Goal: Task Accomplishment & Management: Complete application form

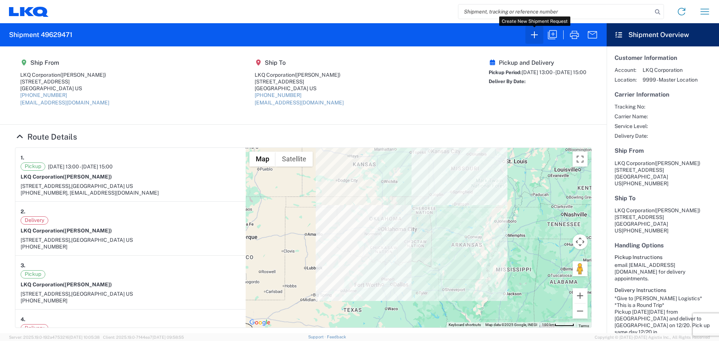
click at [538, 39] on icon "button" at bounding box center [534, 35] width 12 height 12
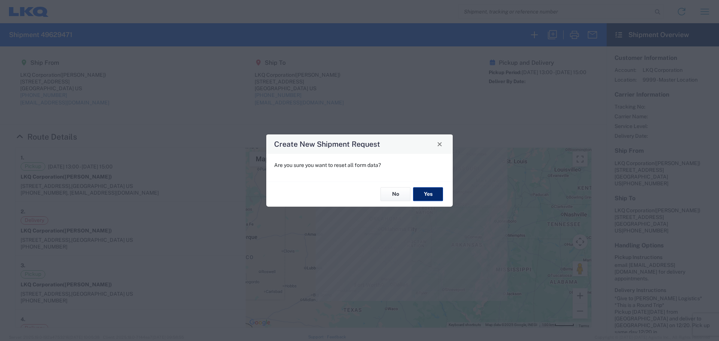
click at [427, 191] on button "Yes" at bounding box center [428, 195] width 30 height 14
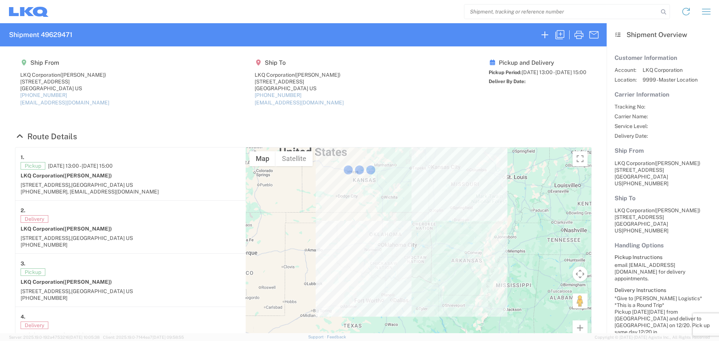
select select "FULL"
select select "LBS"
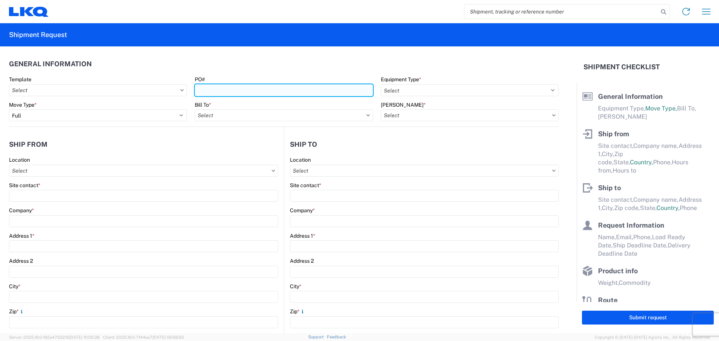
click at [217, 91] on input "PO#" at bounding box center [284, 90] width 178 height 12
type input "MMMBuford091525"
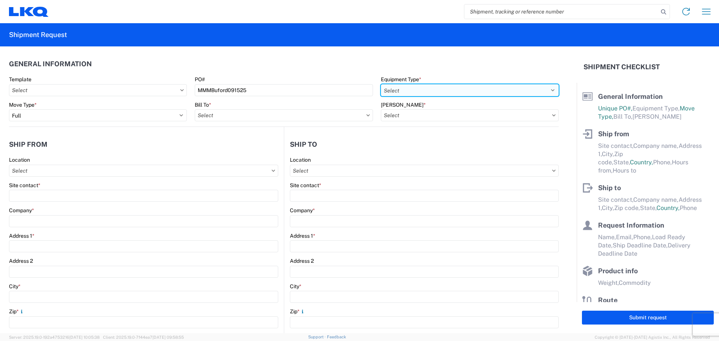
click at [433, 89] on select "Select 53’ Dry Van Flatbed Dropdeck (van) Lowboy (flatbed) Rail" at bounding box center [470, 90] width 178 height 12
select select "STDV"
click at [381, 84] on select "Select 53’ Dry Van Flatbed Dropdeck (van) Lowboy (flatbed) Rail" at bounding box center [470, 90] width 178 height 12
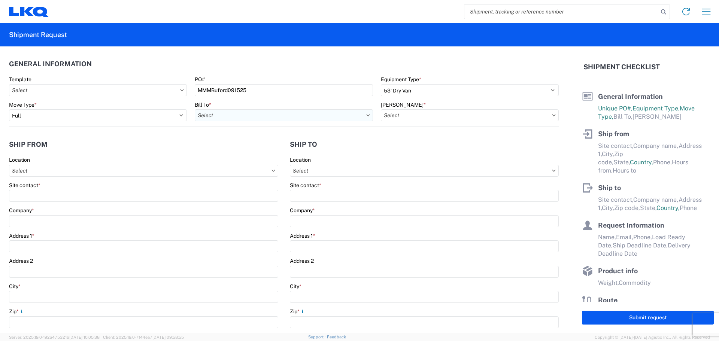
click at [216, 115] on input "text" at bounding box center [284, 115] width 178 height 12
type input "1760"
click at [250, 148] on div "1760 - LKQ Best Core" at bounding box center [260, 149] width 131 height 12
type input "1760 - LKQ Best Core"
click at [446, 113] on input "text" at bounding box center [470, 115] width 178 height 12
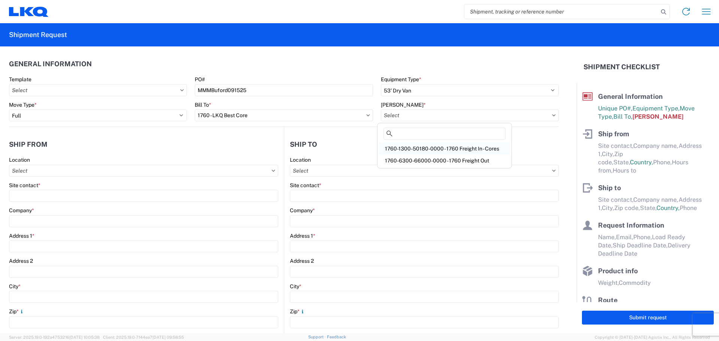
click at [456, 151] on div "1760-1300-50180-0000 - 1760 Freight In - Cores" at bounding box center [444, 149] width 131 height 12
type input "1760-1300-50180-0000 - 1760 Freight In - Cores"
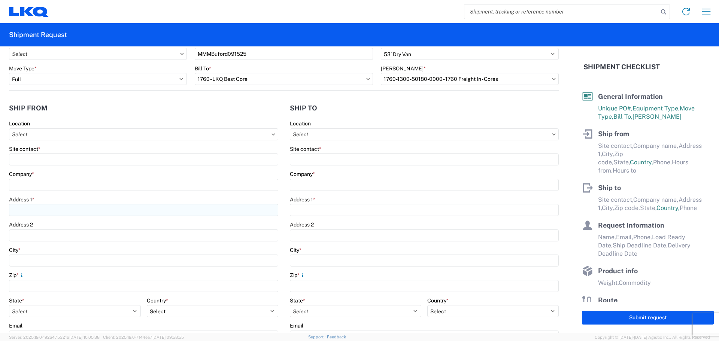
scroll to position [50, 0]
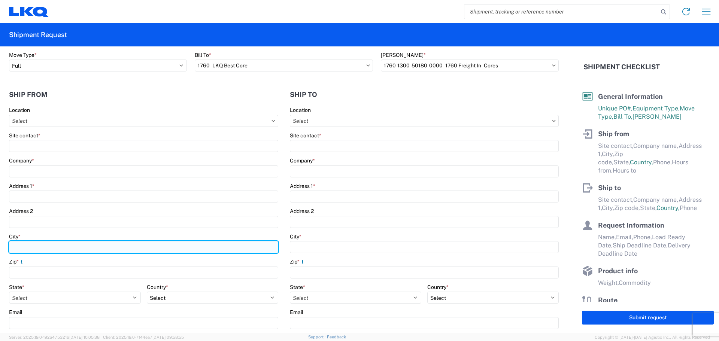
drag, startPoint x: 39, startPoint y: 246, endPoint x: 45, endPoint y: 246, distance: 5.6
click at [39, 247] on input "City *" at bounding box center [143, 247] width 269 height 12
type input "u"
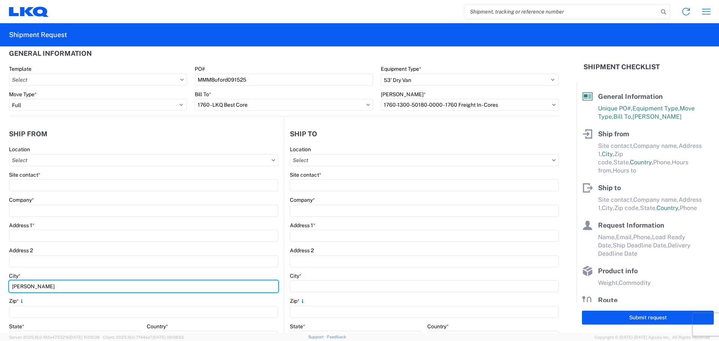
scroll to position [0, 0]
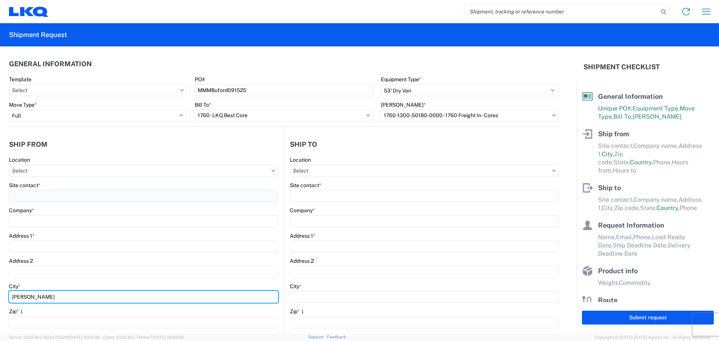
type input "[PERSON_NAME]"
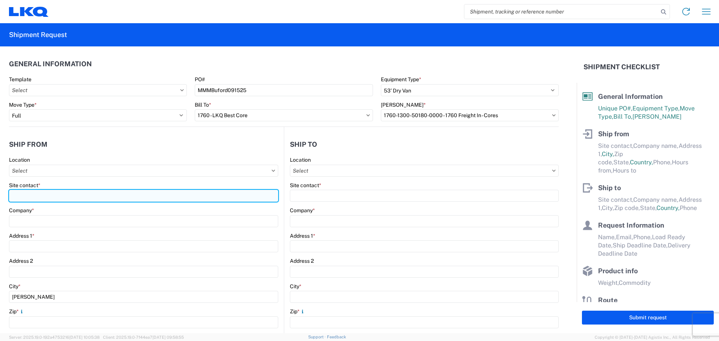
click at [53, 195] on input "Site contact *" at bounding box center [143, 196] width 269 height 12
type input "m"
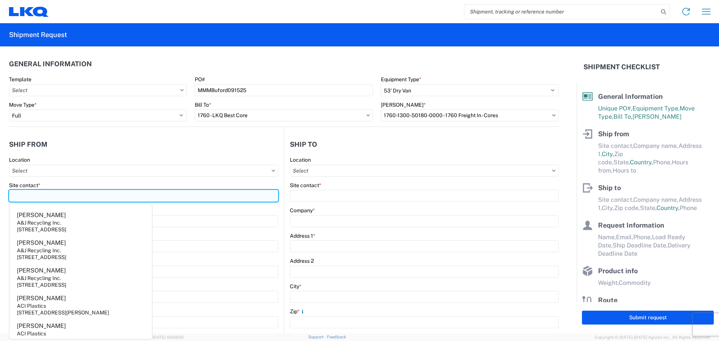
type input "m"
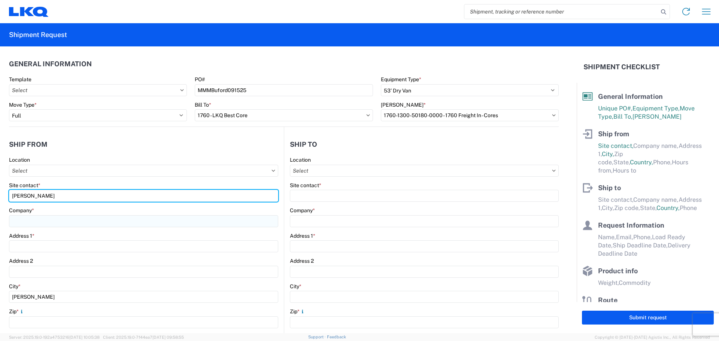
type input "[PERSON_NAME]"
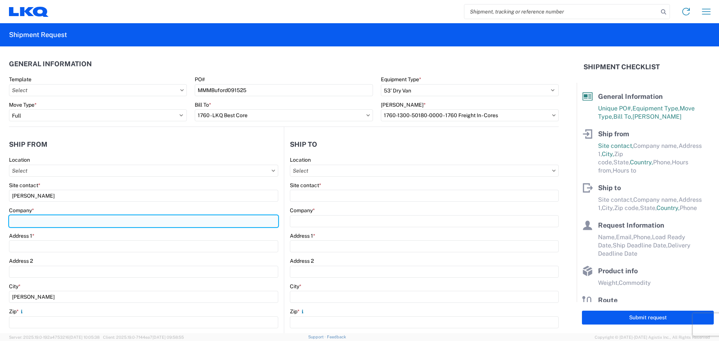
click at [39, 219] on input "Company *" at bounding box center [143, 221] width 269 height 12
type input "[PERSON_NAME]"
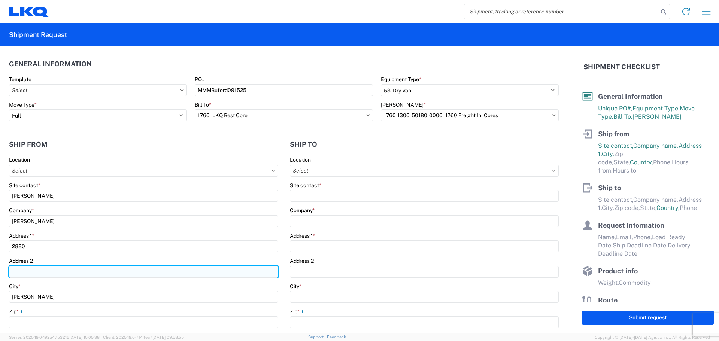
click at [87, 275] on input "Address 2" at bounding box center [143, 272] width 269 height 12
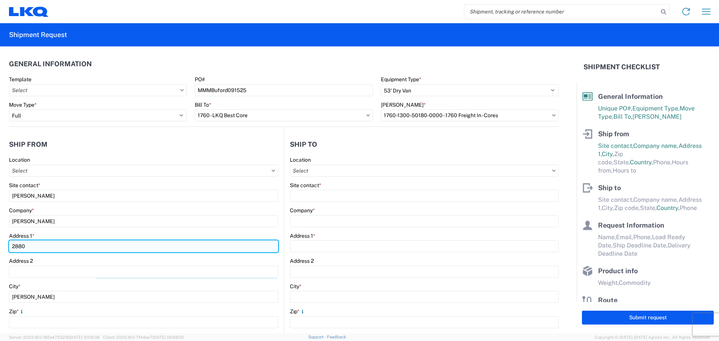
click at [47, 241] on input "2880" at bounding box center [143, 246] width 269 height 12
type input "[STREET_ADDRESS]"
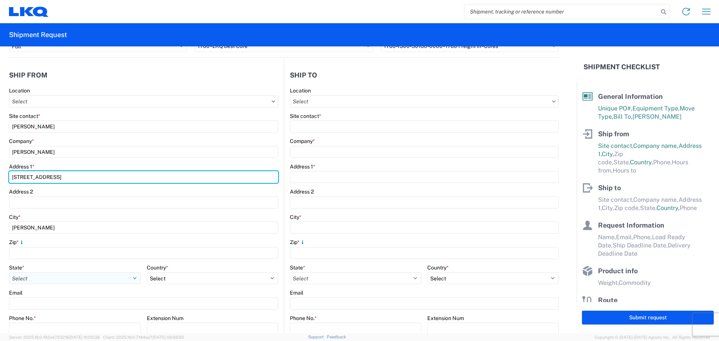
scroll to position [100, 0]
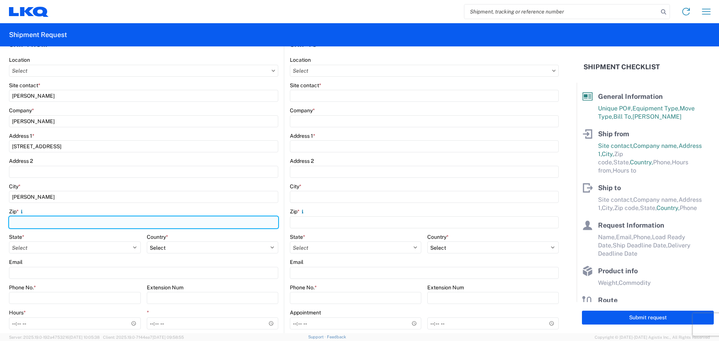
click at [39, 221] on input "Zip *" at bounding box center [143, 222] width 269 height 12
type input "6"
type input "30519"
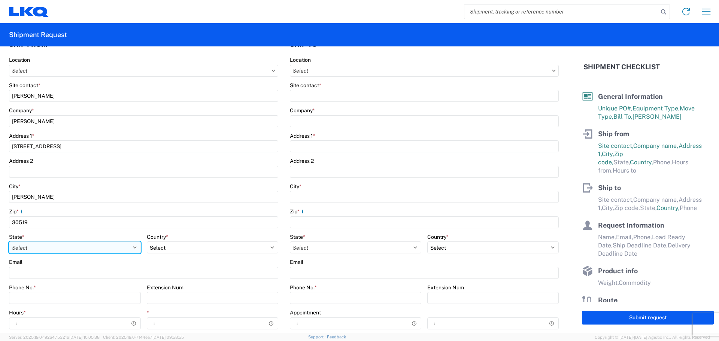
click at [47, 245] on select "Select [US_STATE] [US_STATE] [US_STATE] [US_STATE] Armed Forces Americas Armed …" at bounding box center [75, 247] width 132 height 12
select select "GA"
click at [9, 241] on select "Select [US_STATE] [US_STATE] [US_STATE] [US_STATE] Armed Forces Americas Armed …" at bounding box center [75, 247] width 132 height 12
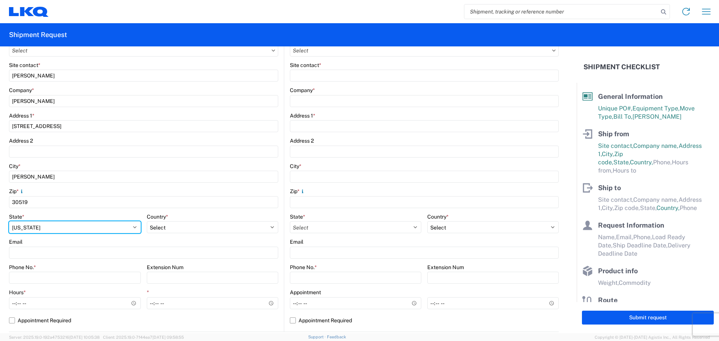
scroll to position [150, 0]
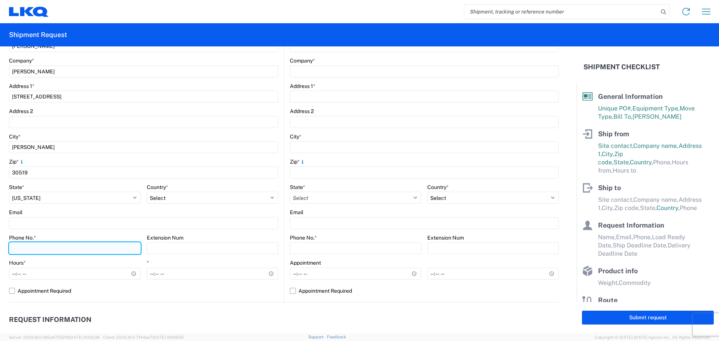
click at [55, 247] on input "Phone No. *" at bounding box center [75, 248] width 132 height 12
type input "[PHONE_NUMBER]"
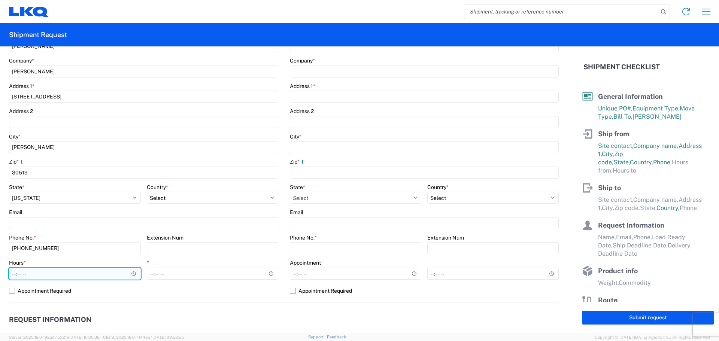
click at [17, 276] on input "Hours *" at bounding box center [75, 274] width 132 height 12
click at [12, 274] on input "Hours *" at bounding box center [75, 274] width 132 height 12
type input "08:00"
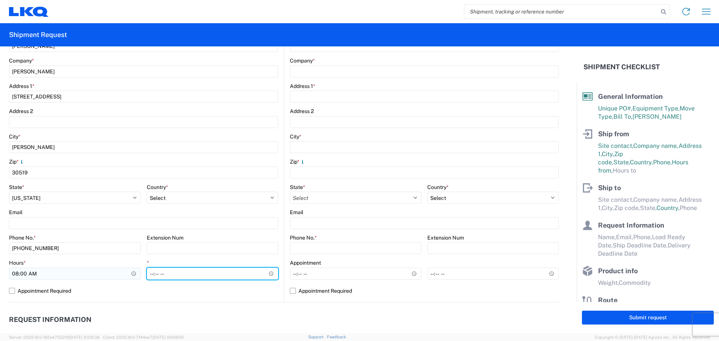
type input "14:00"
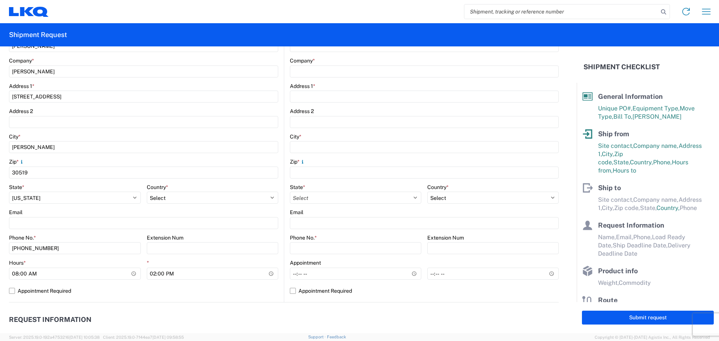
click at [283, 310] on agx-request-info "Request Information Name * Email * Merchant Phone * Load Ready Date * Ship Dead…" at bounding box center [284, 342] width 550 height 80
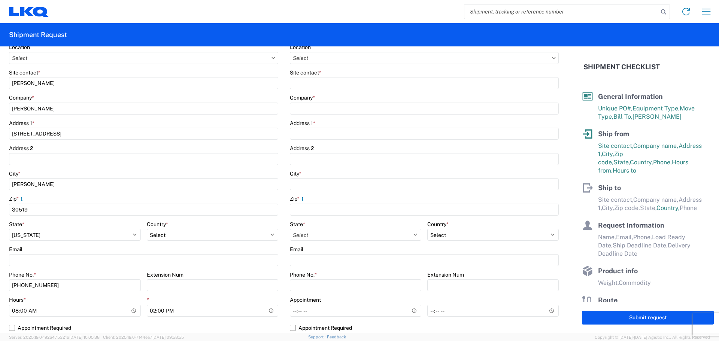
scroll to position [0, 0]
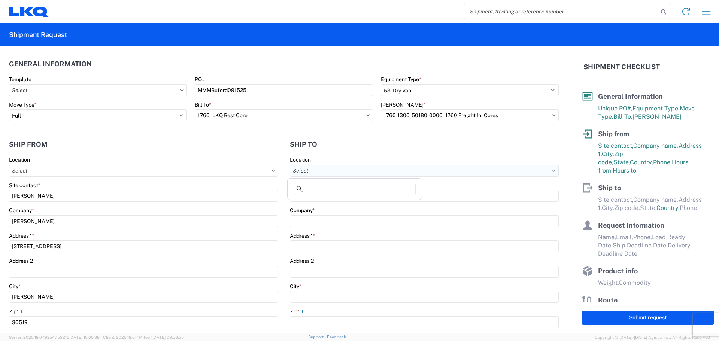
click at [329, 170] on input "text" at bounding box center [424, 171] width 269 height 12
type input "1634"
click at [356, 207] on div "1634 - [GEOGRAPHIC_DATA] - [PERSON_NAME] - Boat Rock" at bounding box center [362, 204] width 147 height 12
type input "1634 - [GEOGRAPHIC_DATA] - [PERSON_NAME] - Boat Rock"
type input "LKQ Corporation"
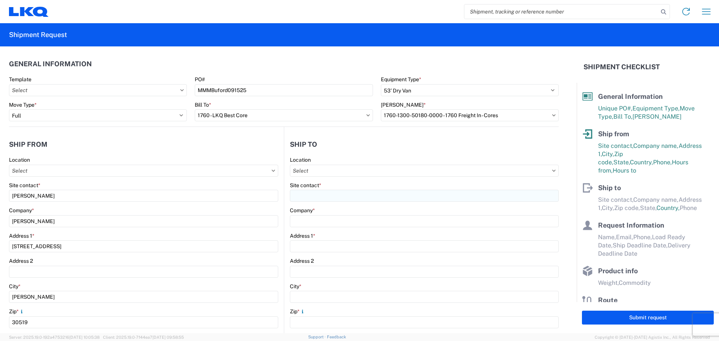
type input "[STREET_ADDRESS]"
type input "[GEOGRAPHIC_DATA]"
type input "30336"
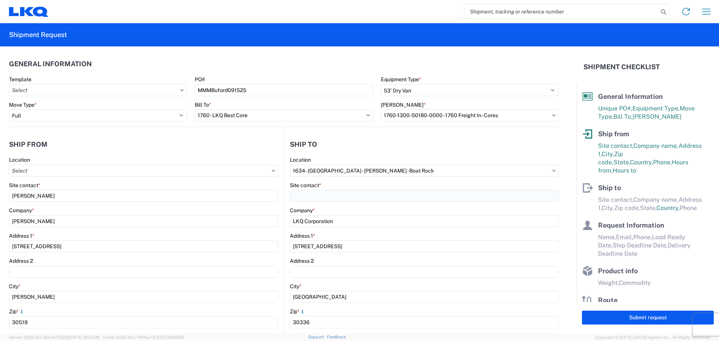
select select "GA"
select select "US"
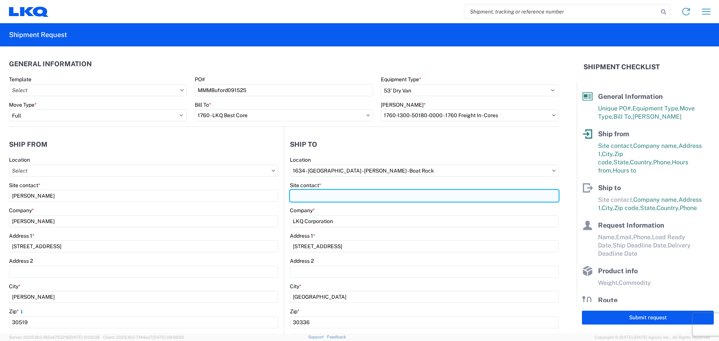
click at [336, 194] on input "Site contact *" at bounding box center [424, 196] width 269 height 12
type input "[PERSON_NAME]"
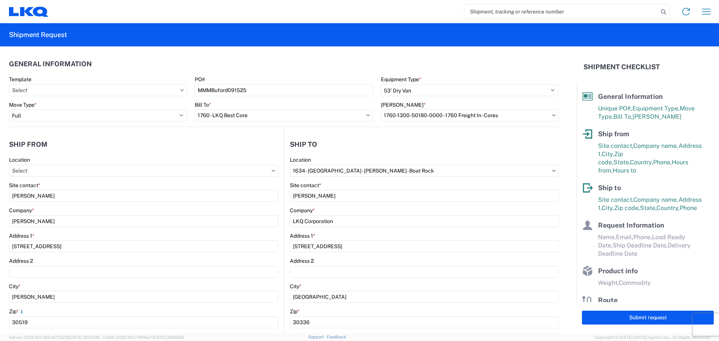
click at [360, 150] on header "Ship to" at bounding box center [421, 144] width 274 height 17
click at [389, 146] on header "Ship to" at bounding box center [421, 144] width 274 height 17
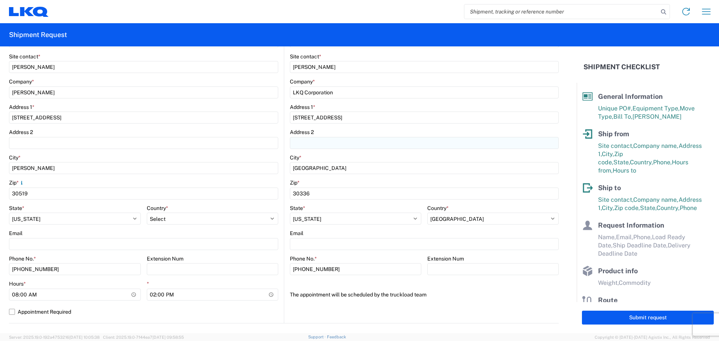
scroll to position [150, 0]
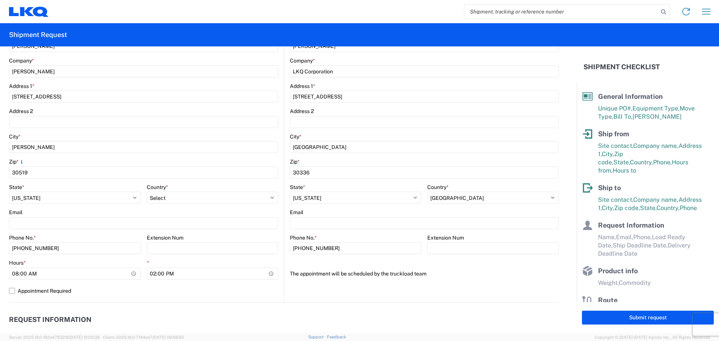
click at [294, 307] on agx-request-info "Request Information Name * Email * Merchant Phone * Load Ready Date * Ship Dead…" at bounding box center [284, 342] width 550 height 80
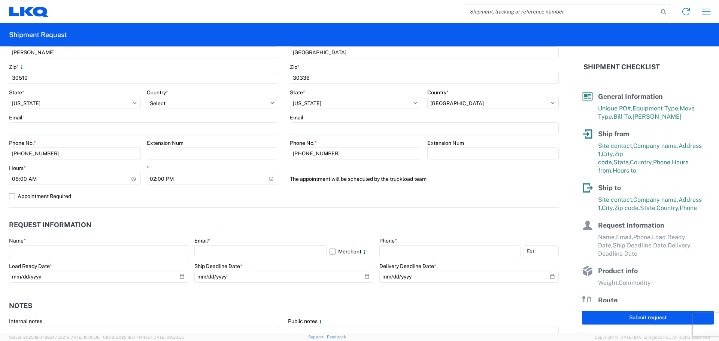
scroll to position [250, 0]
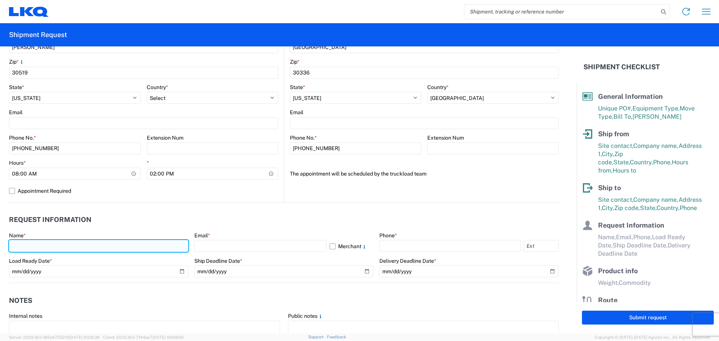
drag, startPoint x: 77, startPoint y: 250, endPoint x: 76, endPoint y: 247, distance: 3.8
click at [76, 247] on input "text" at bounding box center [98, 246] width 179 height 12
type input "[PERSON_NAME]"
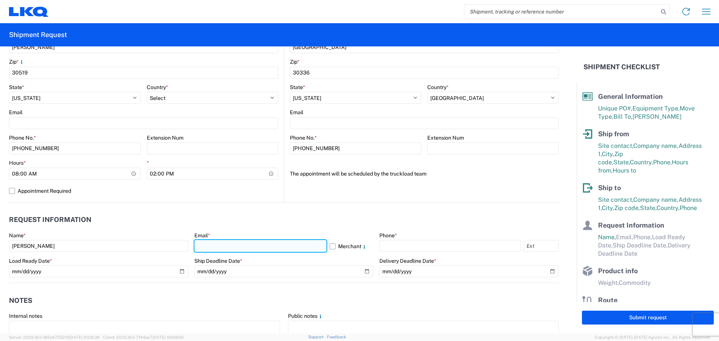
click at [257, 248] on input "text" at bounding box center [260, 246] width 132 height 12
type input "[EMAIL_ADDRESS][DOMAIN_NAME]"
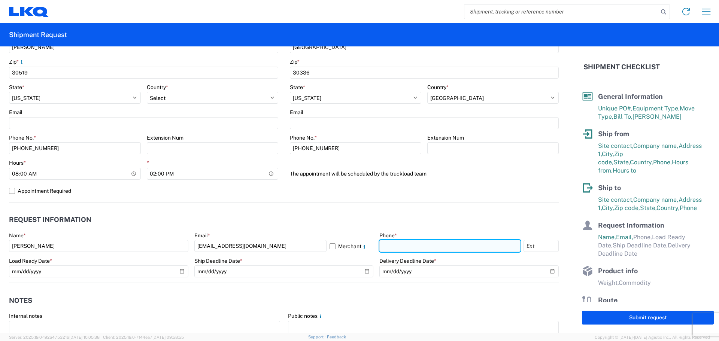
click at [395, 242] on input "text" at bounding box center [449, 246] width 141 height 12
type input "[PHONE_NUMBER]"
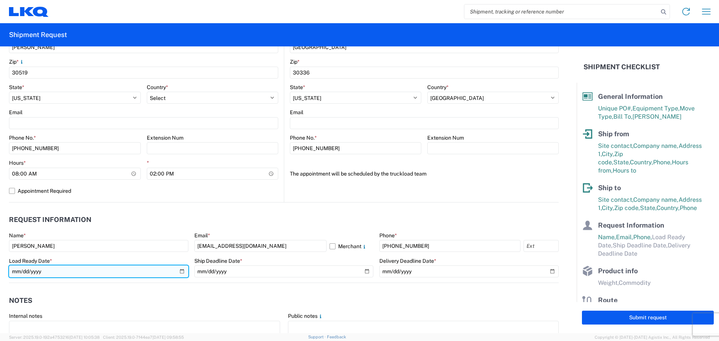
click at [180, 270] on input "date" at bounding box center [98, 271] width 179 height 12
type input "[DATE]"
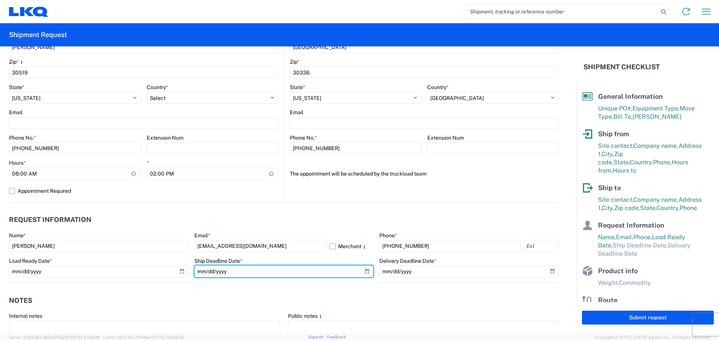
click at [363, 273] on input "date" at bounding box center [283, 271] width 179 height 12
type input "[DATE]"
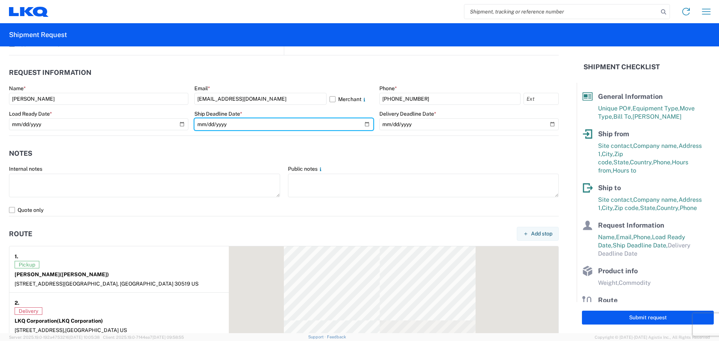
scroll to position [399, 0]
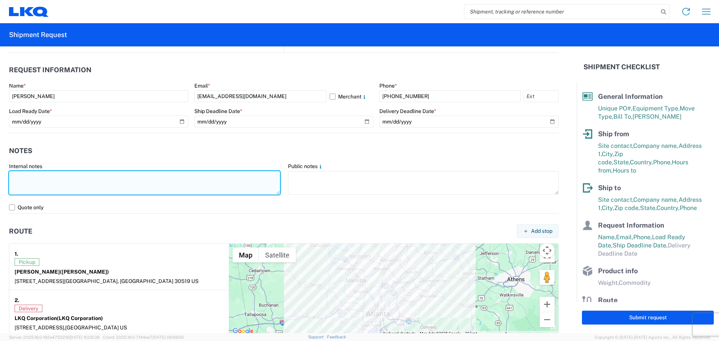
click at [136, 189] on textarea at bounding box center [144, 183] width 271 height 24
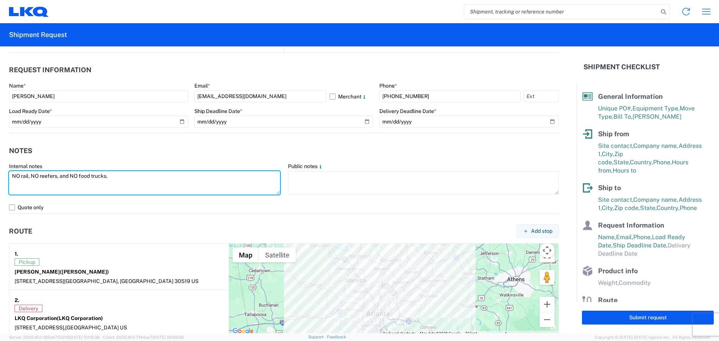
drag, startPoint x: 114, startPoint y: 176, endPoint x: 0, endPoint y: 186, distance: 114.6
click at [0, 186] on form "General Information Template PO# MMMBuford091525 Equipment Type * Select 53’ Dr…" at bounding box center [288, 189] width 576 height 287
type textarea "NO rail, NO reefers, and NO food trucks."
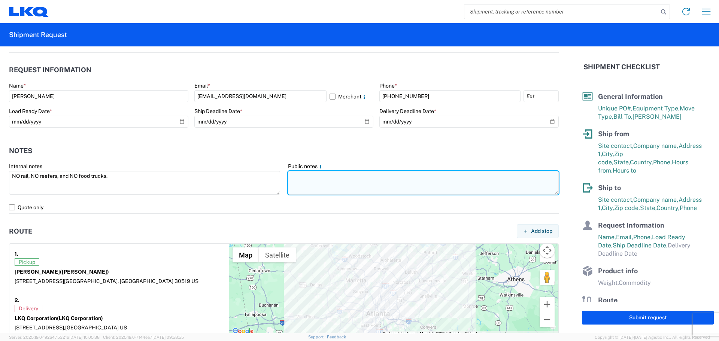
click at [301, 182] on textarea at bounding box center [423, 183] width 271 height 24
paste textarea "NO rail, NO reefers, and NO food trucks."
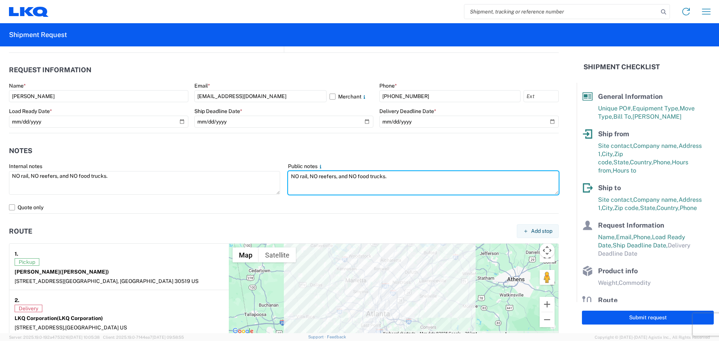
scroll to position [611, 0]
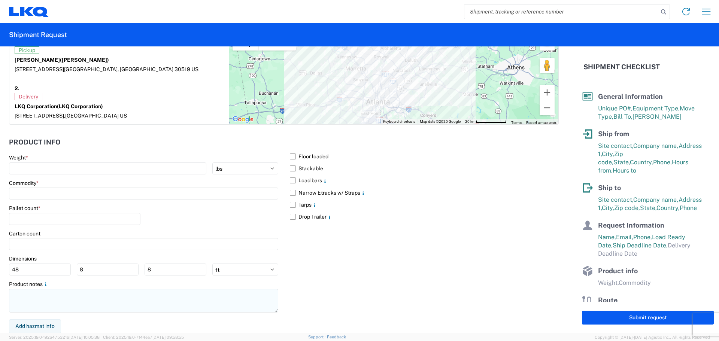
type textarea "NO rail, NO reefers, and NO food trucks."
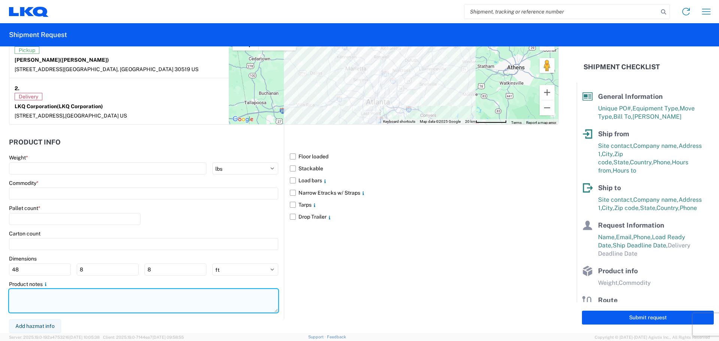
click at [36, 300] on textarea at bounding box center [143, 301] width 269 height 24
paste textarea "NO rail, NO reefers, and NO food trucks."
type textarea "NO rail, NO reefers, and NO food trucks."
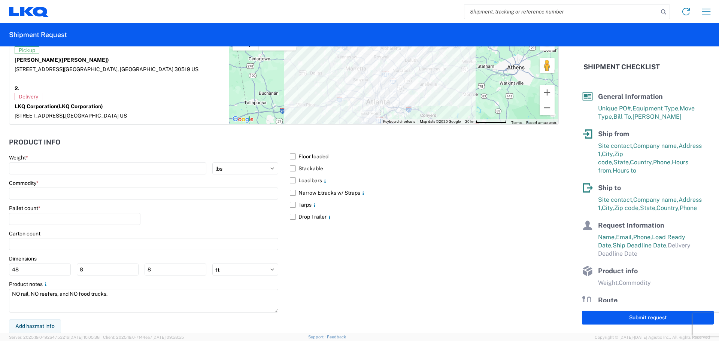
drag, startPoint x: 290, startPoint y: 168, endPoint x: 280, endPoint y: 173, distance: 10.9
click at [291, 169] on label "Stackable" at bounding box center [424, 168] width 269 height 12
click at [0, 0] on input "Stackable" at bounding box center [0, 0] width 0 height 0
click at [87, 173] on main "Weight * kgs lbs Commodity * Pallet count * Carton count Dimensions 48 8 8 ft i…" at bounding box center [146, 236] width 275 height 165
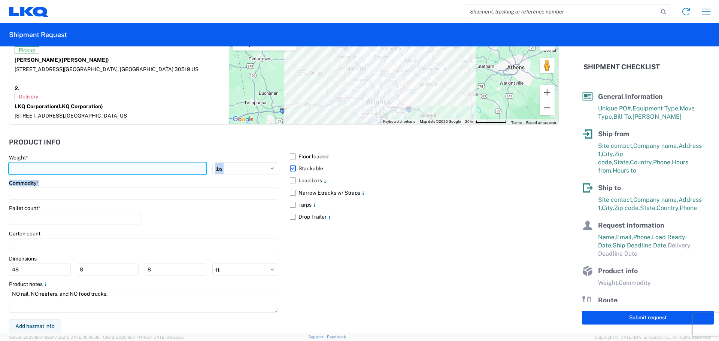
click at [87, 170] on input "number" at bounding box center [107, 168] width 197 height 12
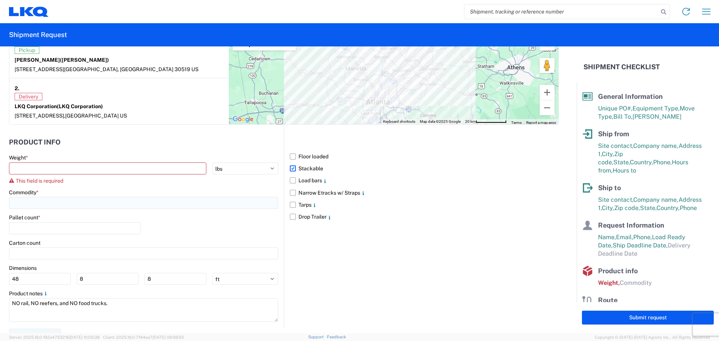
click at [96, 206] on input at bounding box center [143, 203] width 269 height 12
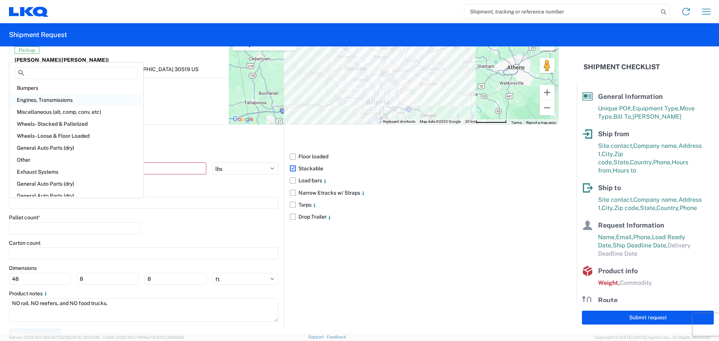
click at [47, 100] on div "Engines, Transmissions" at bounding box center [76, 100] width 131 height 12
type input "Engines, Transmissions"
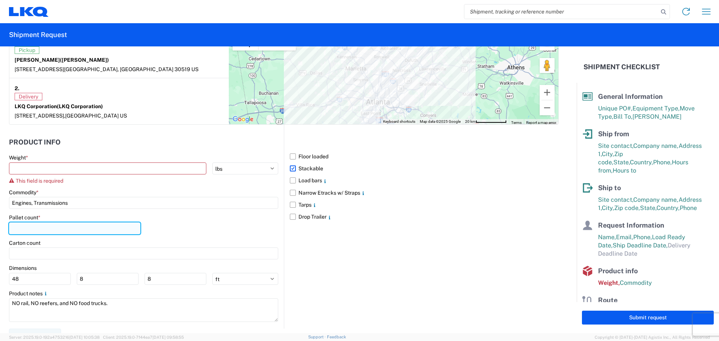
click at [52, 228] on input "number" at bounding box center [74, 228] width 131 height 12
type input "24000"
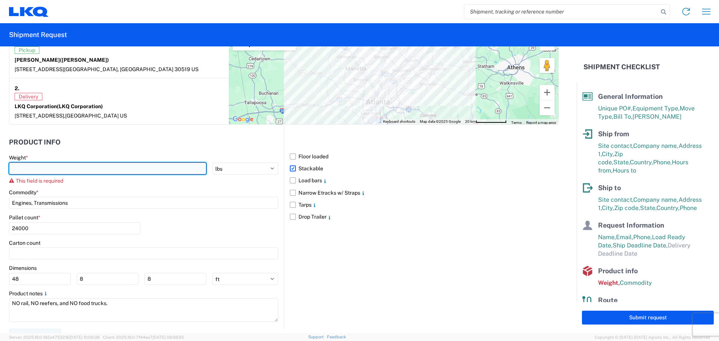
click at [70, 168] on input "number" at bounding box center [107, 168] width 197 height 12
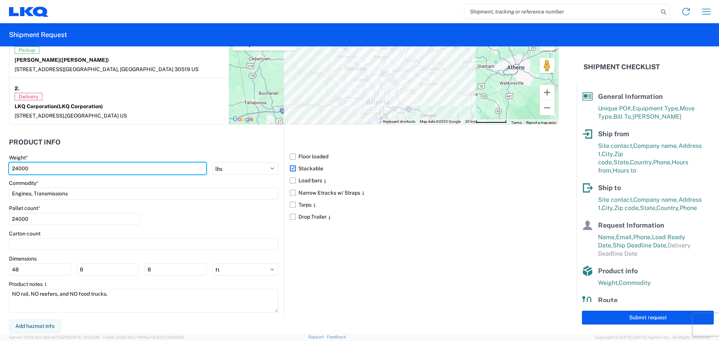
type input "24000"
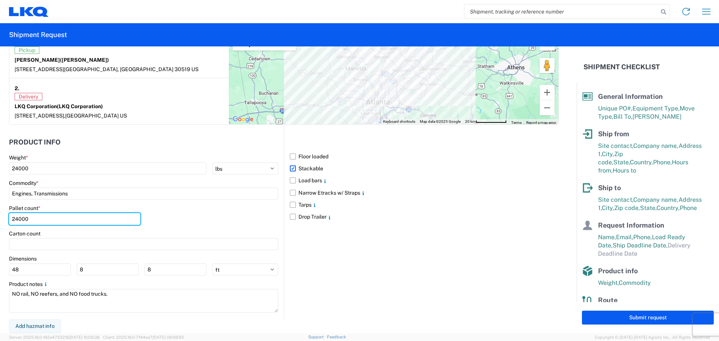
click at [0, 223] on form "General Information Template PO# MMMBuford091525 Equipment Type * Select 53’ Dr…" at bounding box center [288, 189] width 576 height 287
type input "3"
type input "40"
click at [484, 244] on div "Floor loaded Stackable Load bars Narrow Etracks w/ Straps Tarps Drop Trailer" at bounding box center [421, 222] width 275 height 194
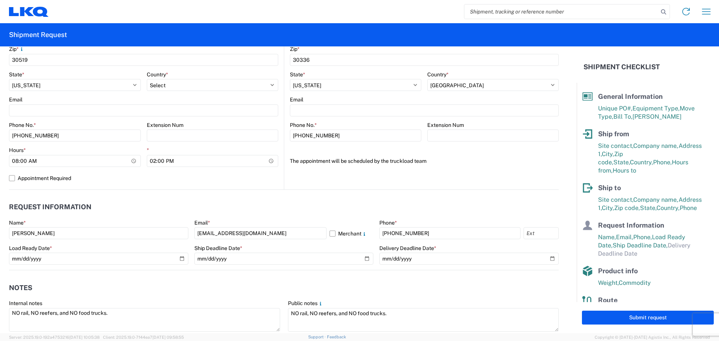
scroll to position [262, 0]
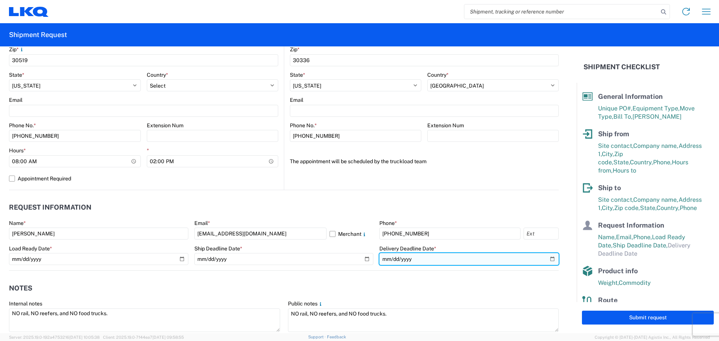
click at [548, 259] on input "date" at bounding box center [468, 259] width 179 height 12
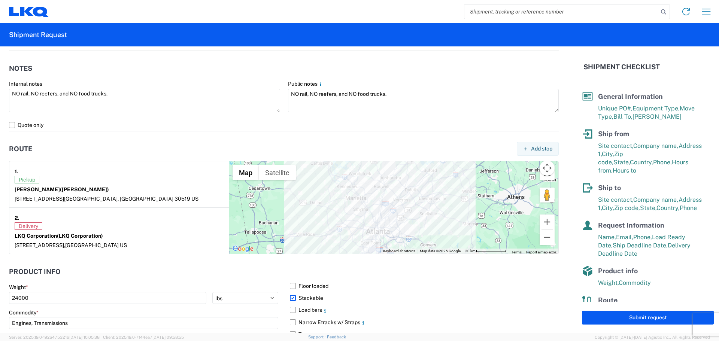
scroll to position [561, 0]
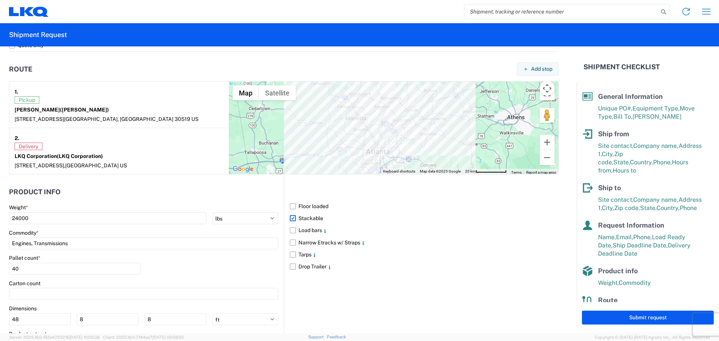
click at [475, 261] on label "Drop Trailer" at bounding box center [424, 267] width 269 height 12
click at [0, 0] on input "Drop Trailer" at bounding box center [0, 0] width 0 height 0
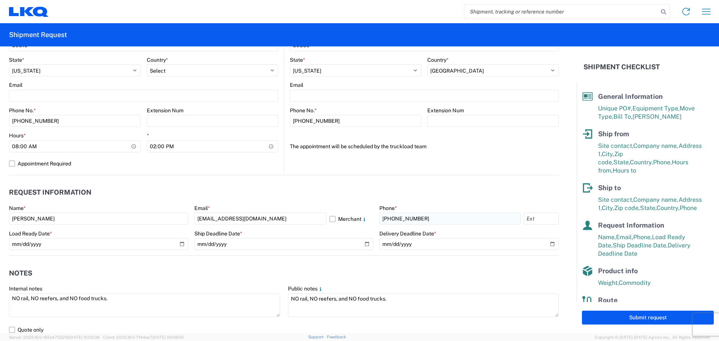
scroll to position [262, 0]
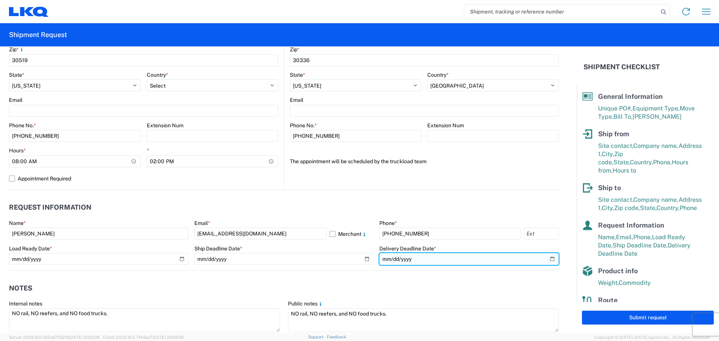
click at [548, 259] on input "[DATE]" at bounding box center [468, 259] width 179 height 12
type input "[DATE]"
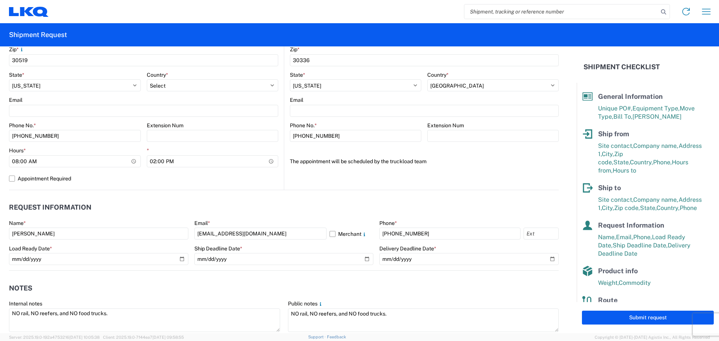
click at [450, 281] on header "Notes" at bounding box center [284, 288] width 550 height 17
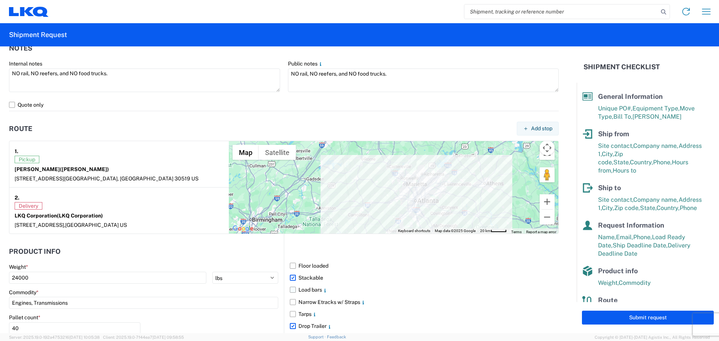
scroll to position [611, 0]
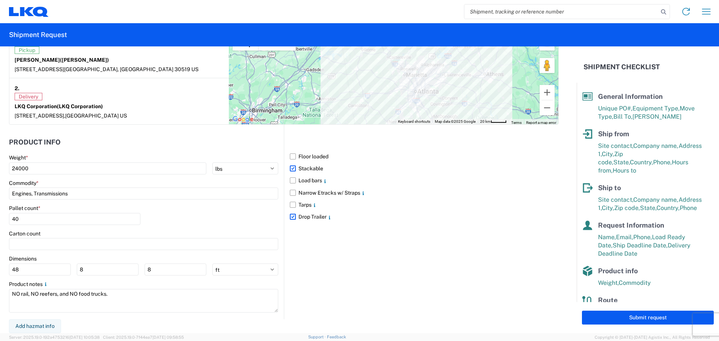
click at [290, 217] on label "Drop Trailer" at bounding box center [424, 217] width 269 height 12
click at [292, 217] on label "Drop Trailer" at bounding box center [424, 217] width 269 height 12
click at [0, 0] on input "Drop Trailer" at bounding box center [0, 0] width 0 height 0
click at [462, 271] on div "Floor loaded Stackable Load bars Narrow Etracks w/ Straps Tarps Drop Trailer" at bounding box center [421, 222] width 275 height 194
click at [612, 317] on button "Submit request" at bounding box center [648, 318] width 132 height 14
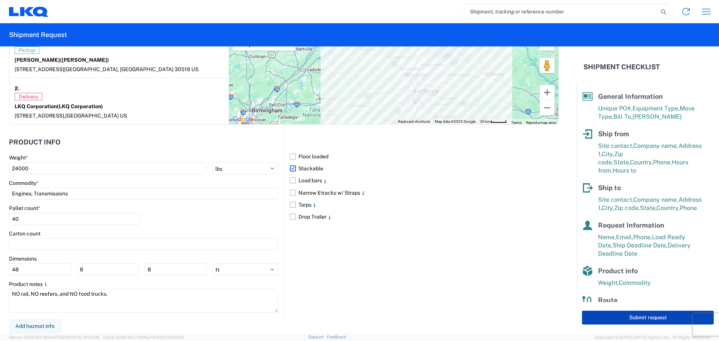
select select "US"
